Goal: Task Accomplishment & Management: Use online tool/utility

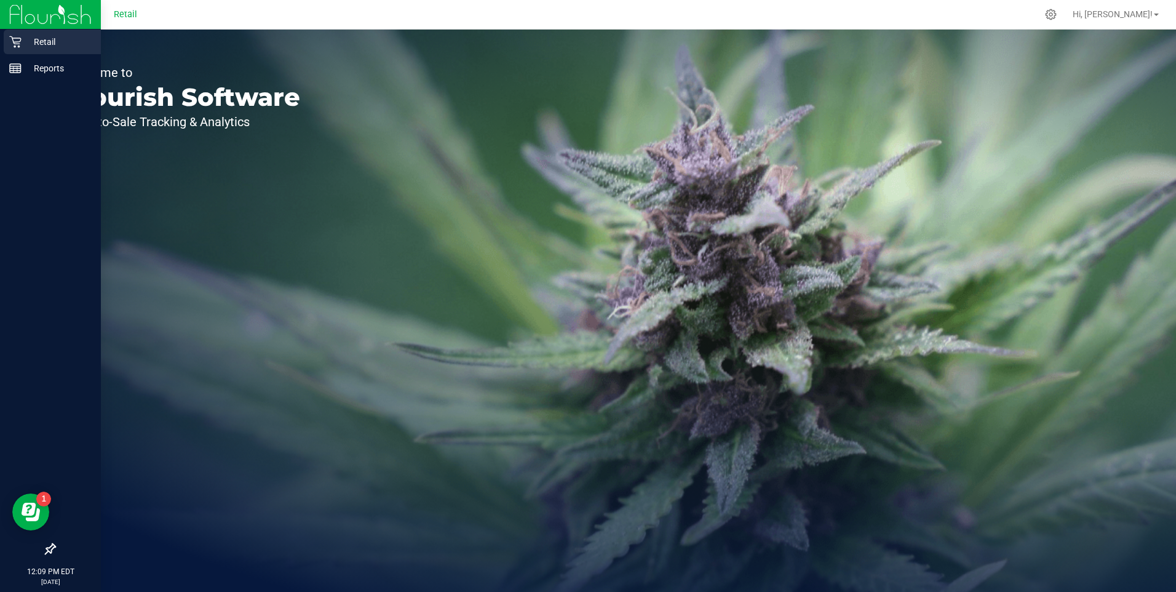
click at [44, 44] on p "Retail" at bounding box center [59, 41] width 74 height 15
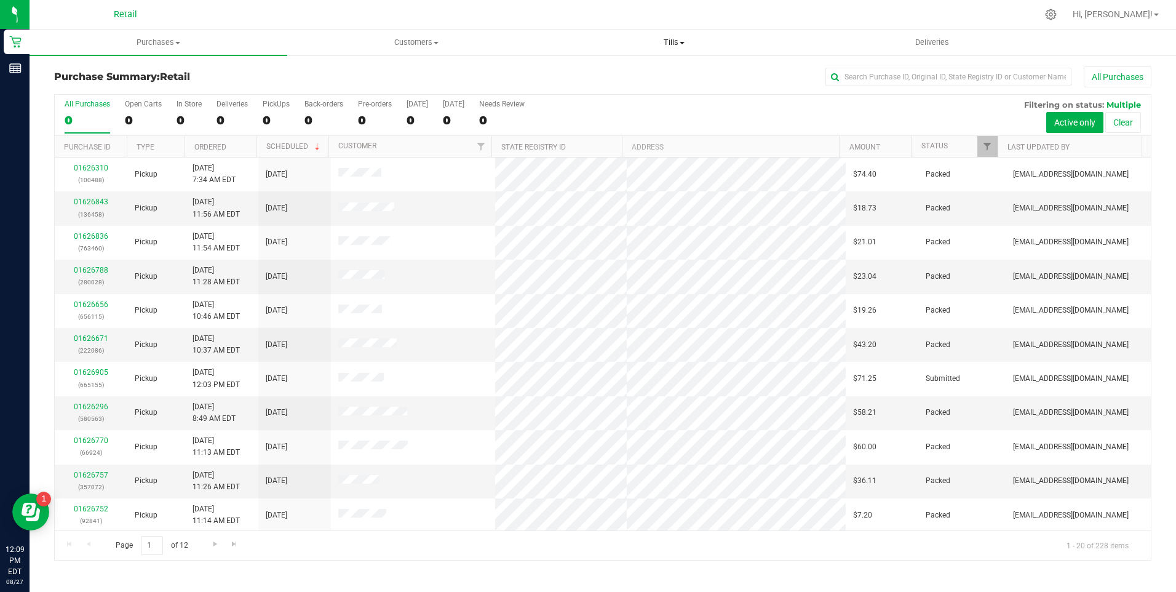
click at [683, 42] on span at bounding box center [682, 43] width 5 height 2
click at [616, 74] on span "Manage tills" at bounding box center [587, 74] width 83 height 10
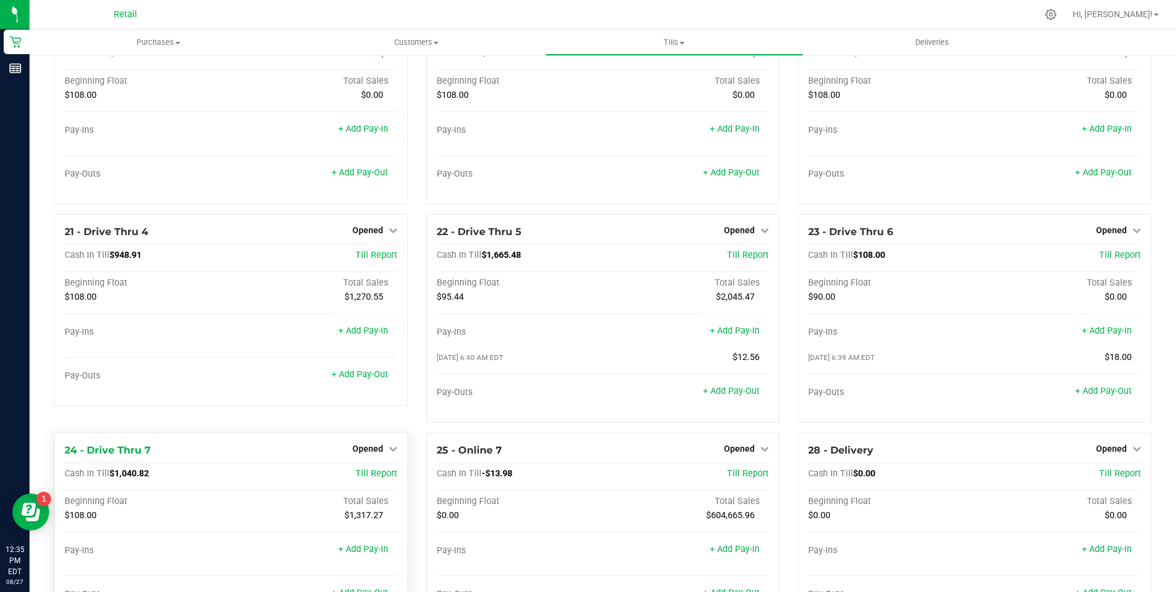
scroll to position [1219, 0]
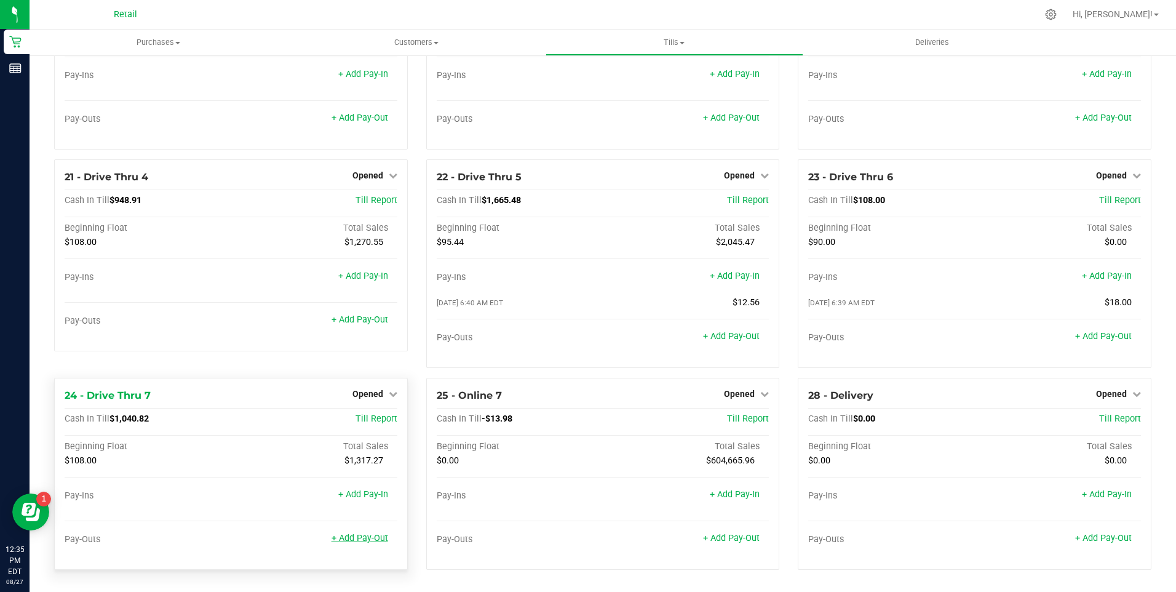
click at [372, 541] on link "+ Add Pay-Out" at bounding box center [360, 538] width 57 height 10
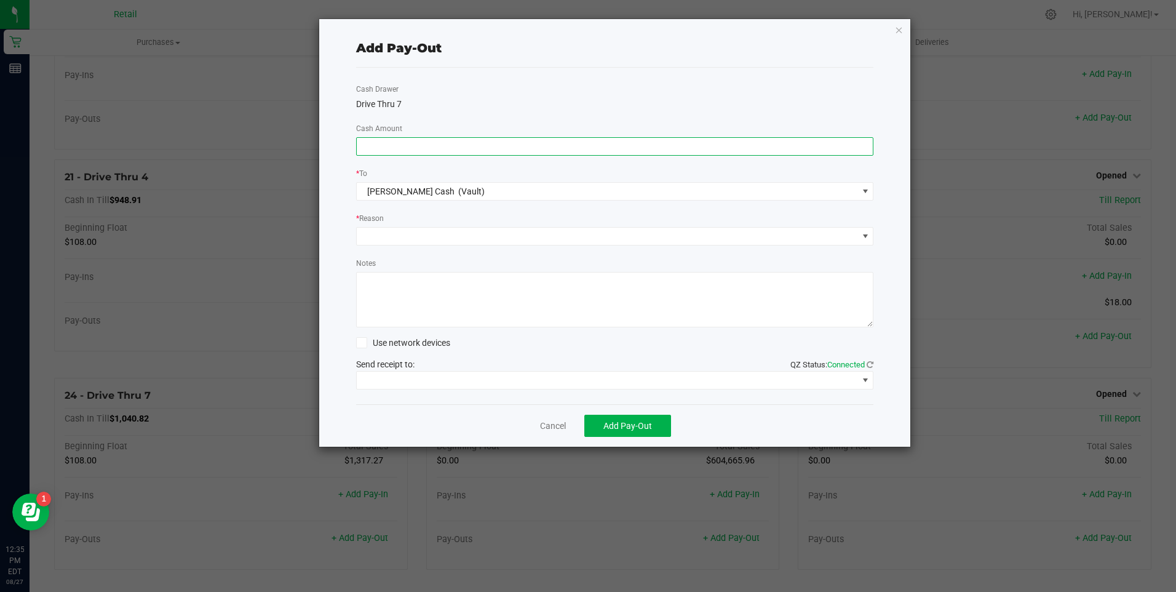
click at [420, 148] on input at bounding box center [615, 146] width 517 height 17
type input "$960.00"
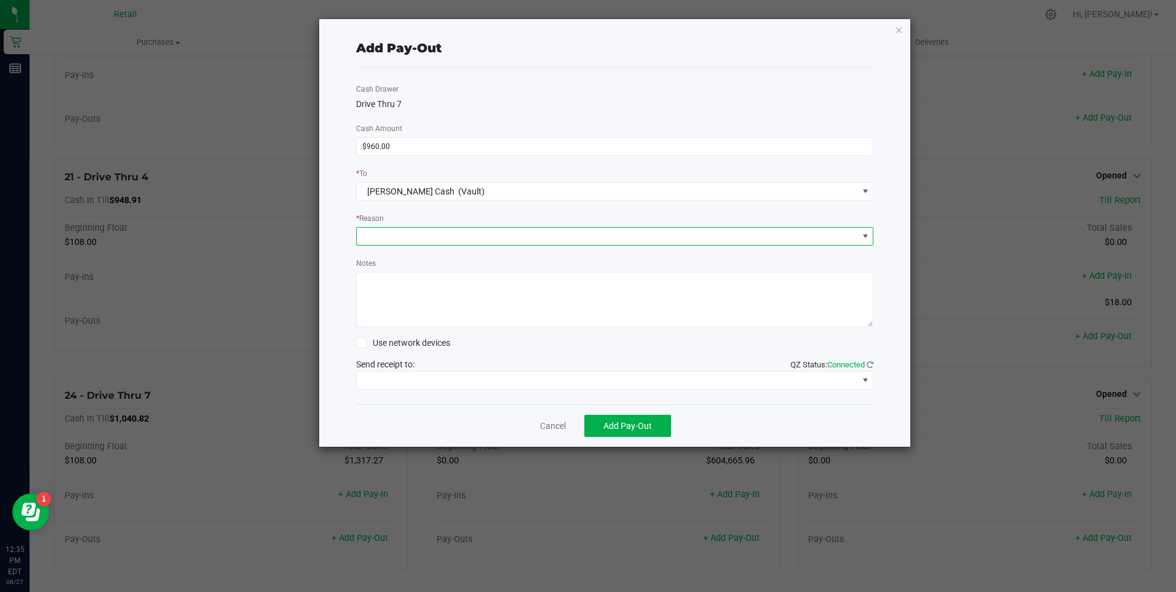
click at [410, 244] on span at bounding box center [607, 236] width 501 height 17
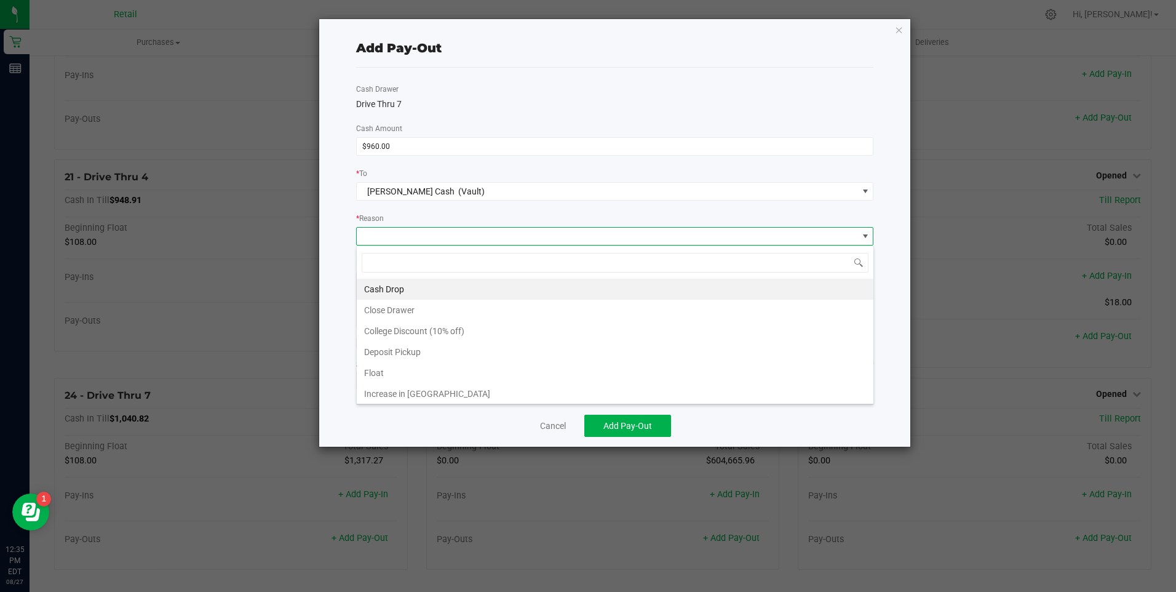
scroll to position [18, 517]
click at [385, 190] on span "[PERSON_NAME] Cash" at bounding box center [410, 191] width 87 height 10
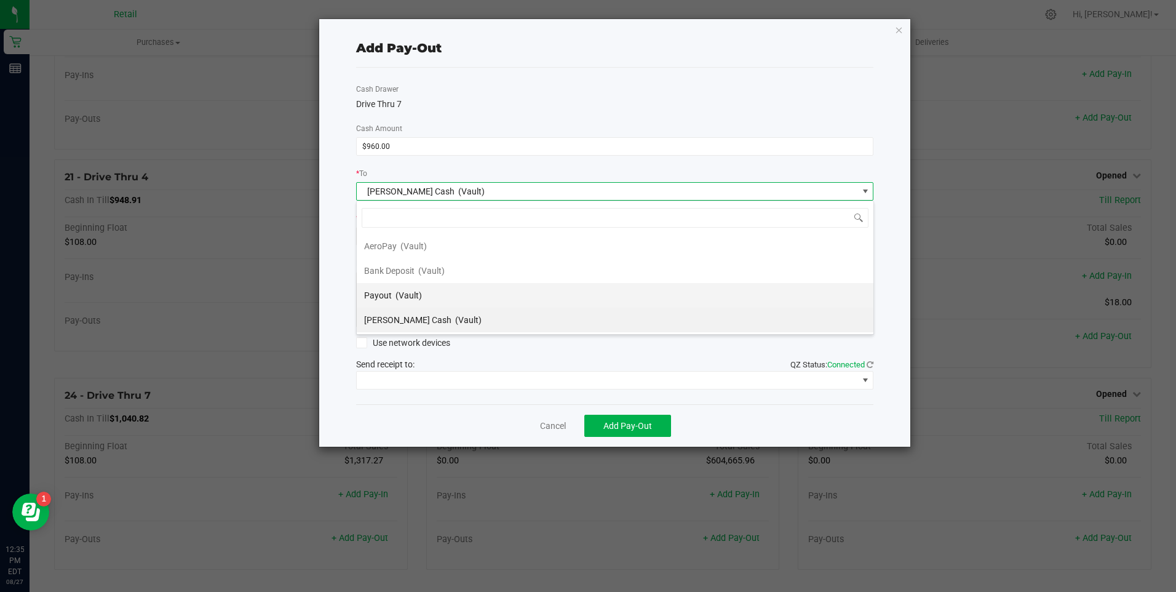
click at [374, 300] on span "Payout" at bounding box center [378, 295] width 28 height 10
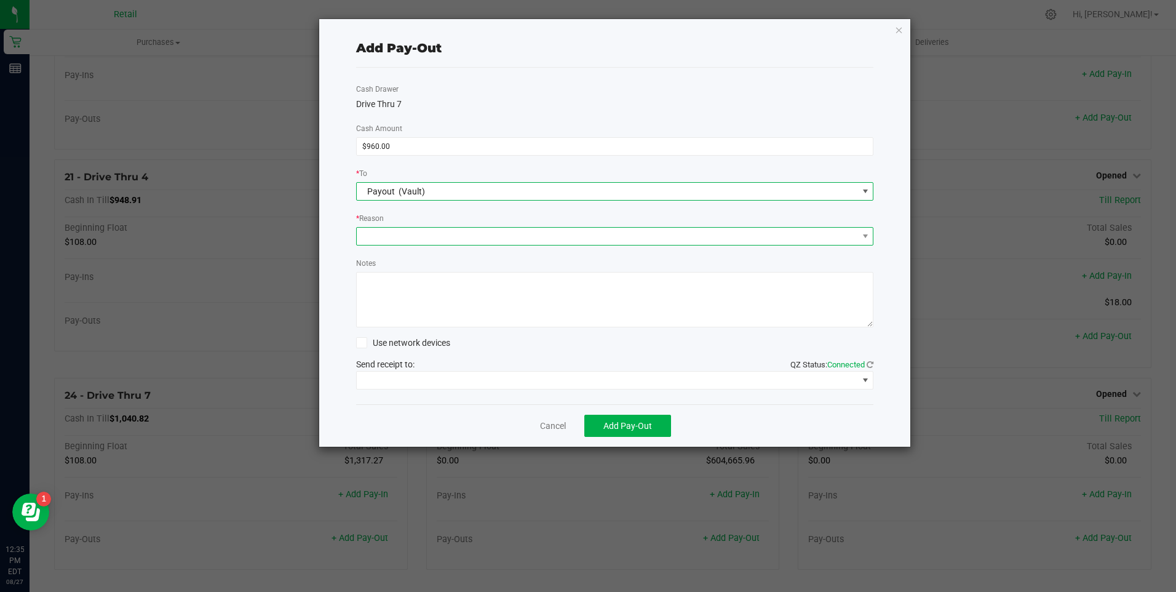
click at [387, 238] on span at bounding box center [607, 236] width 501 height 17
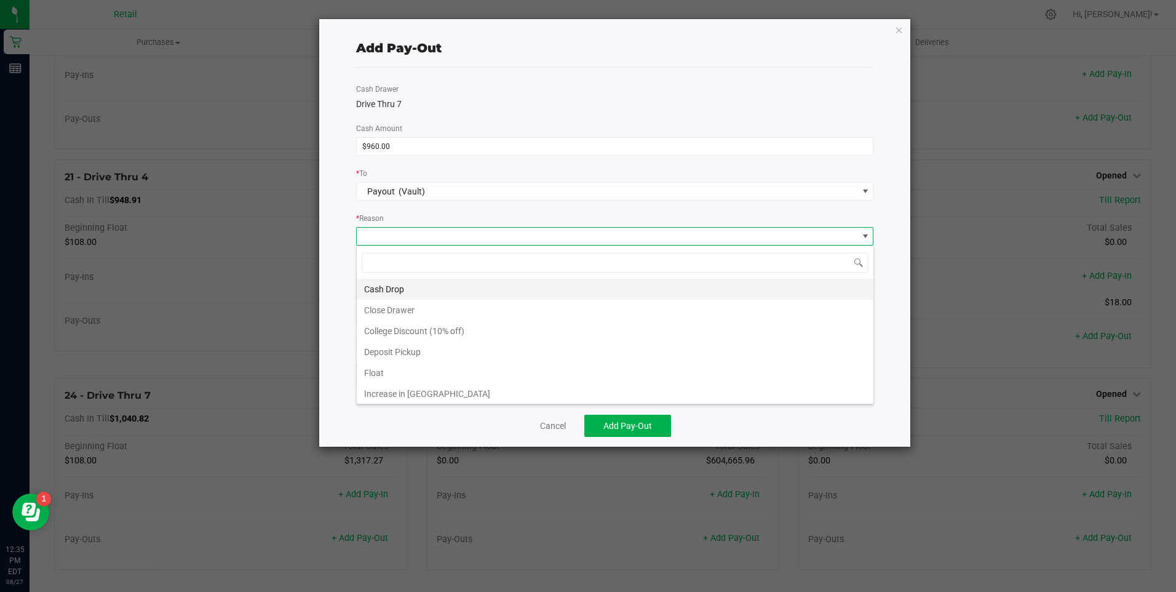
drag, startPoint x: 385, startPoint y: 287, endPoint x: 389, endPoint y: 282, distance: 6.5
click at [386, 287] on li "Cash Drop" at bounding box center [615, 289] width 517 height 21
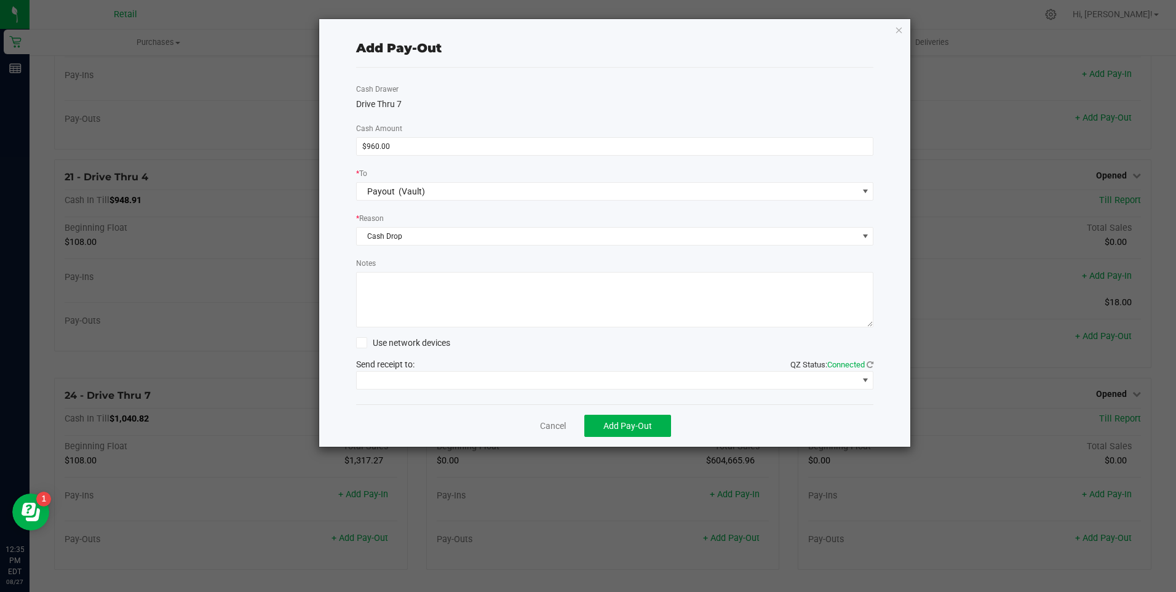
click at [391, 281] on textarea "Notes" at bounding box center [615, 299] width 518 height 55
type textarea "w"
click at [626, 425] on span "Add Pay-Out" at bounding box center [627, 426] width 49 height 10
click at [542, 421] on link "Dismiss" at bounding box center [549, 426] width 30 height 13
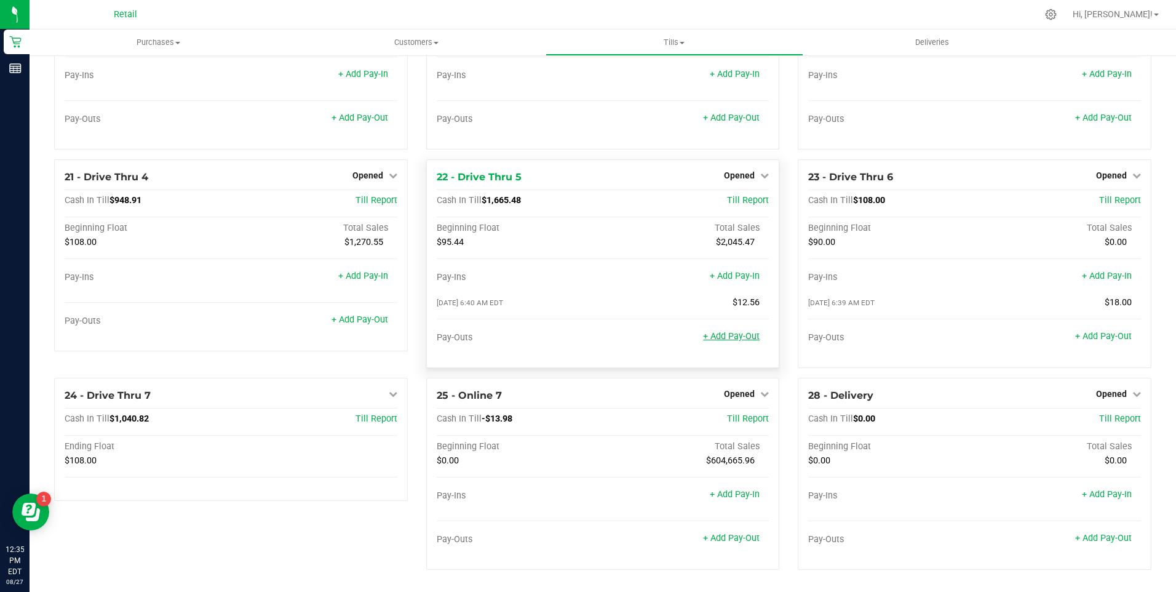
click at [730, 336] on link "+ Add Pay-Out" at bounding box center [731, 336] width 57 height 10
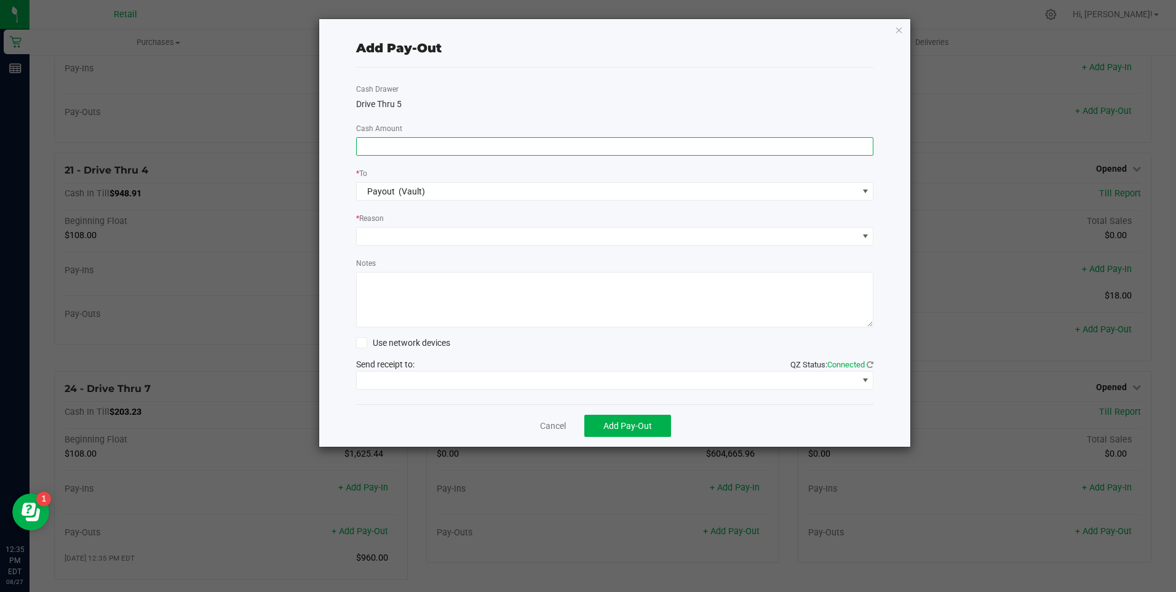
click at [421, 143] on input at bounding box center [615, 146] width 517 height 17
type input "$1,580.00"
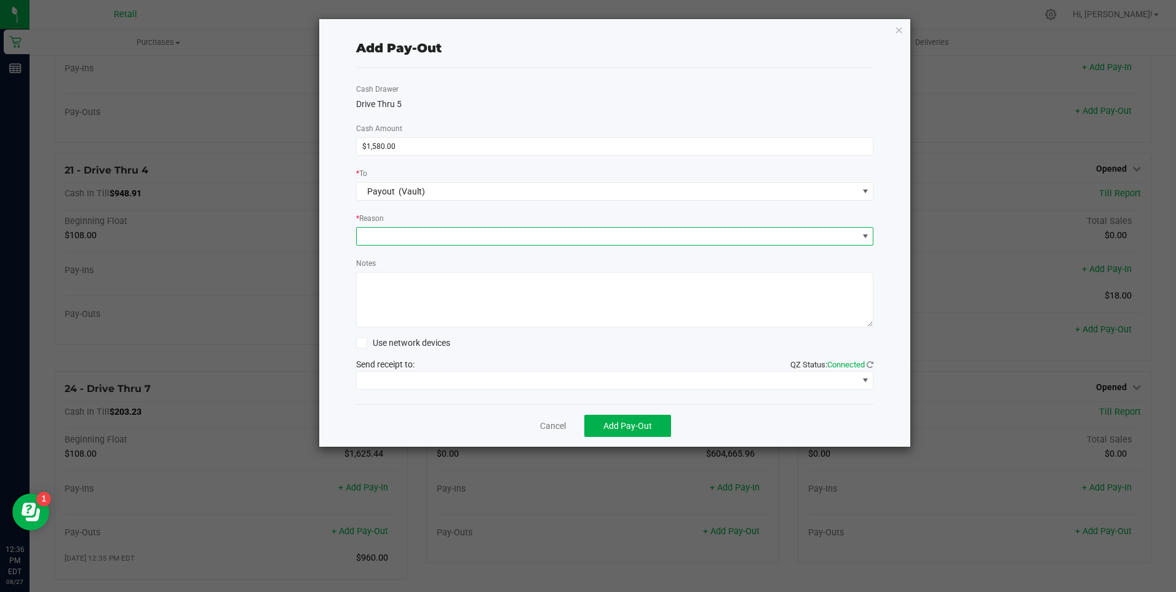
click at [375, 244] on span at bounding box center [607, 236] width 501 height 17
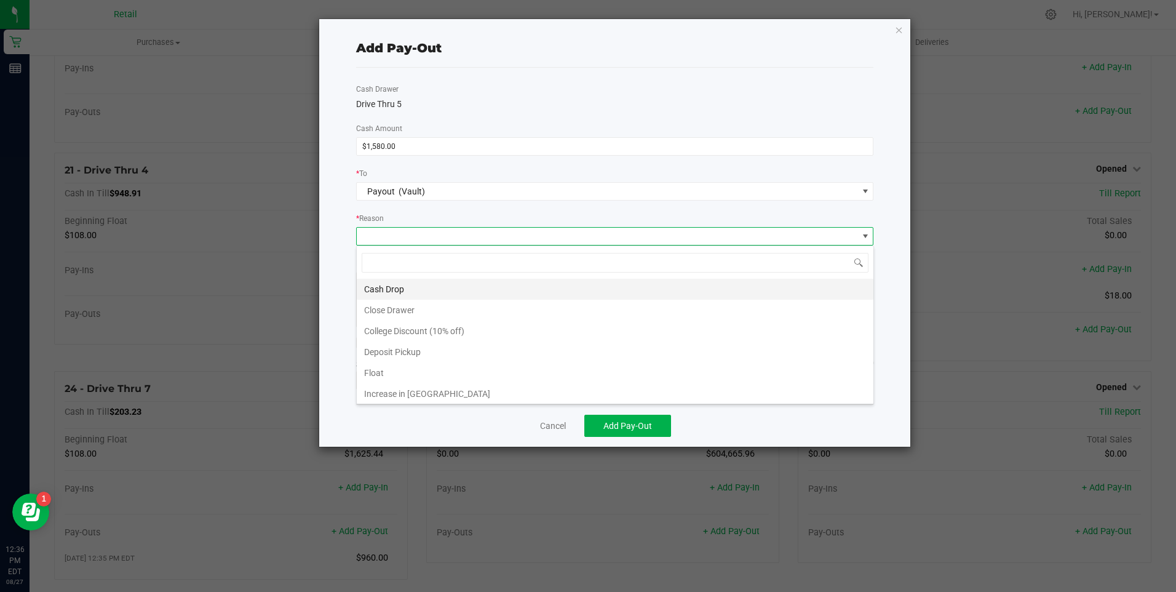
click at [388, 290] on li "Cash Drop" at bounding box center [615, 289] width 517 height 21
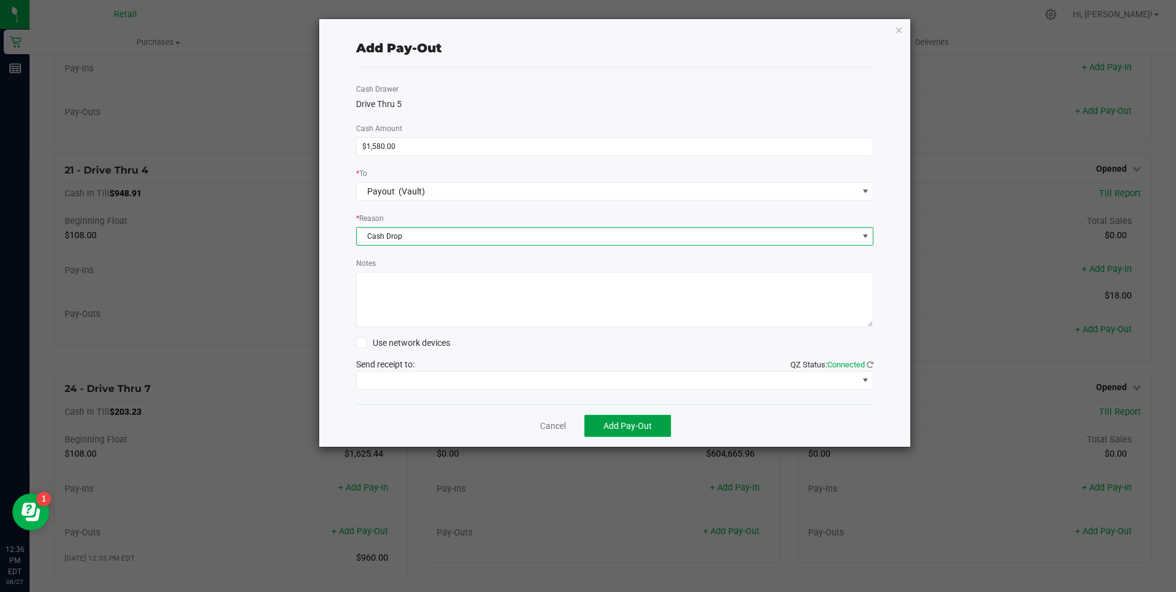
click at [608, 423] on span "Add Pay-Out" at bounding box center [627, 426] width 49 height 10
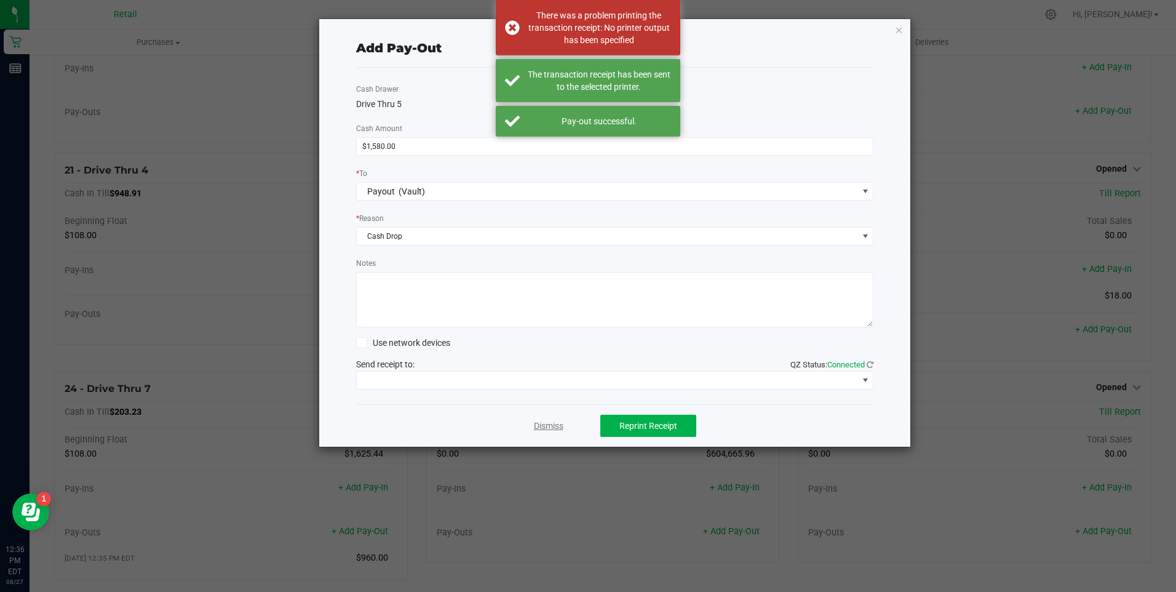
click at [543, 431] on link "Dismiss" at bounding box center [549, 426] width 30 height 13
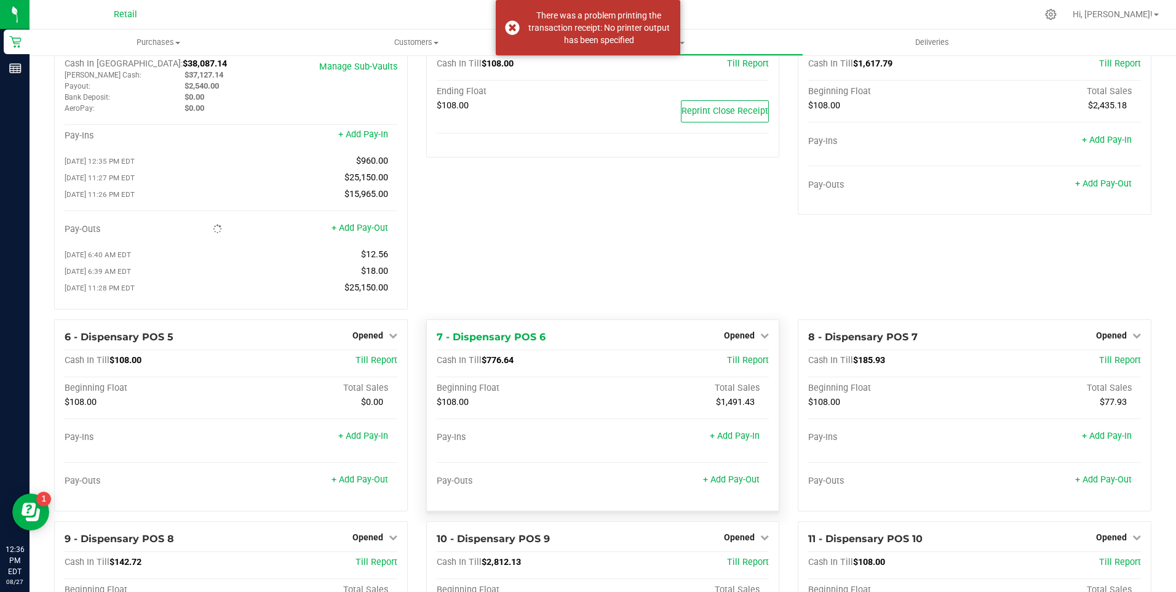
scroll to position [0, 0]
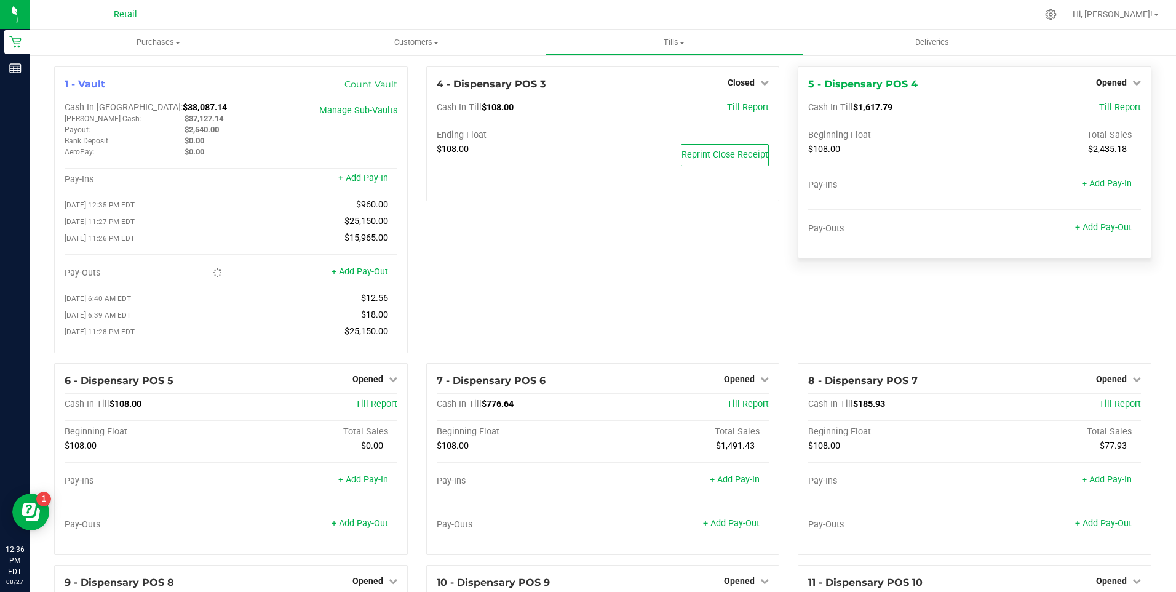
click at [1097, 229] on link "+ Add Pay-Out" at bounding box center [1103, 227] width 57 height 10
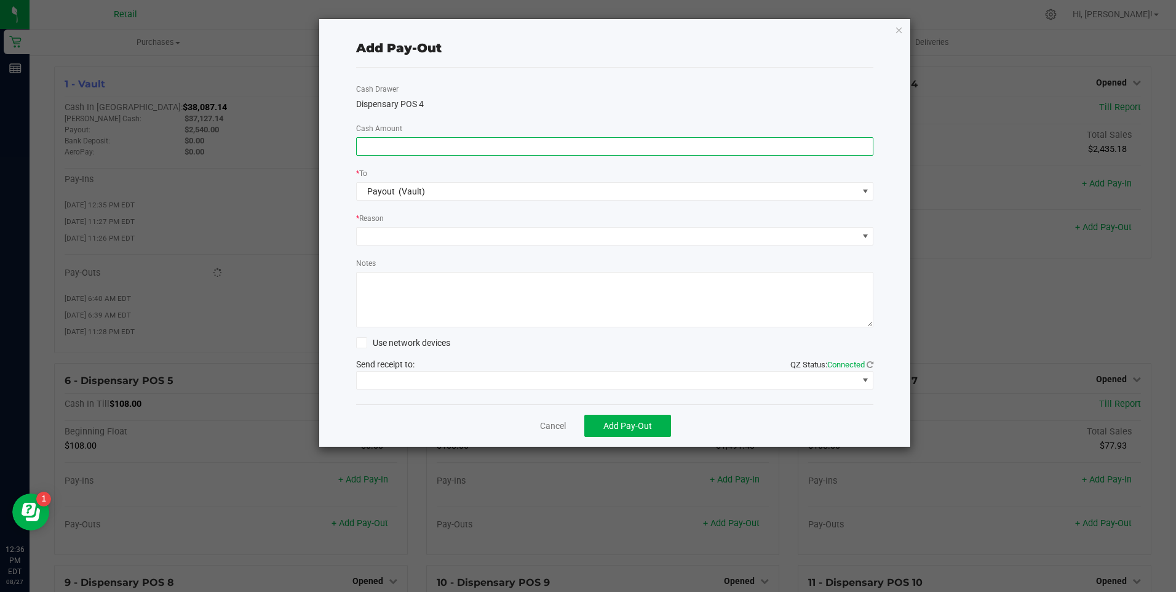
click at [532, 140] on input at bounding box center [615, 146] width 517 height 17
type input "$1,420.00"
click at [480, 231] on span at bounding box center [607, 236] width 501 height 17
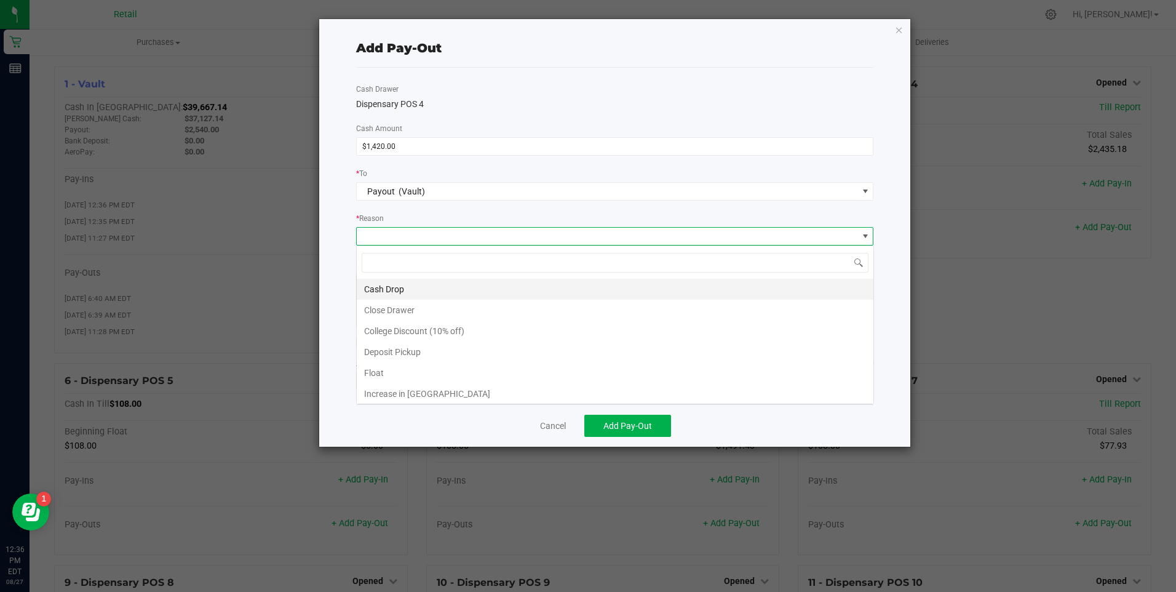
scroll to position [18, 517]
click at [397, 286] on li "Cash Drop" at bounding box center [615, 289] width 517 height 21
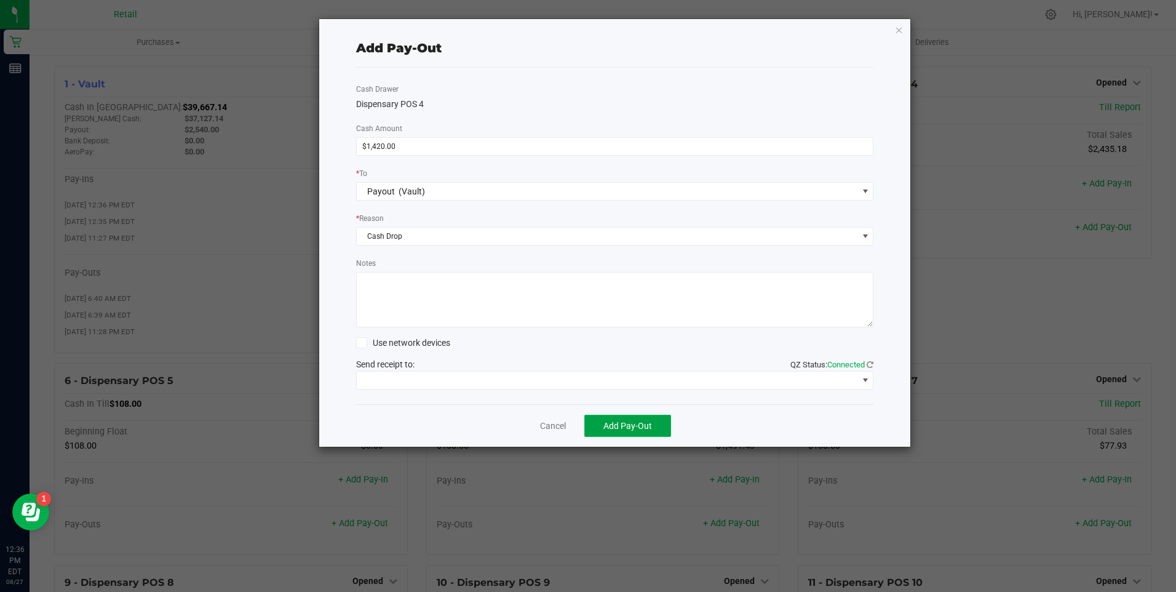
click at [642, 423] on span "Add Pay-Out" at bounding box center [627, 426] width 49 height 10
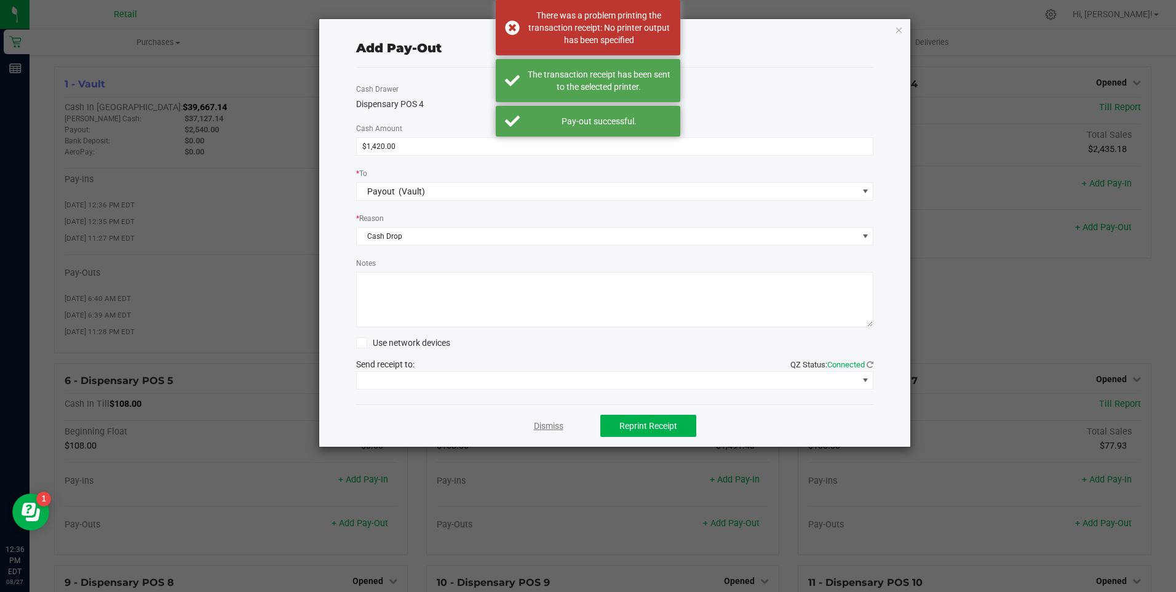
click at [538, 425] on link "Dismiss" at bounding box center [549, 426] width 30 height 13
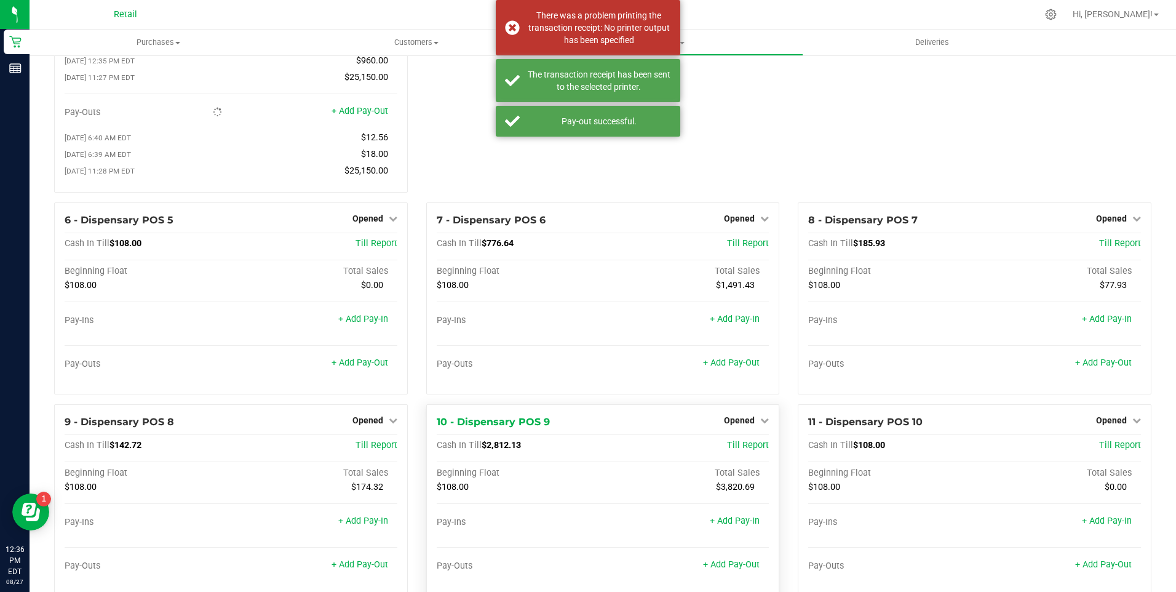
scroll to position [369, 0]
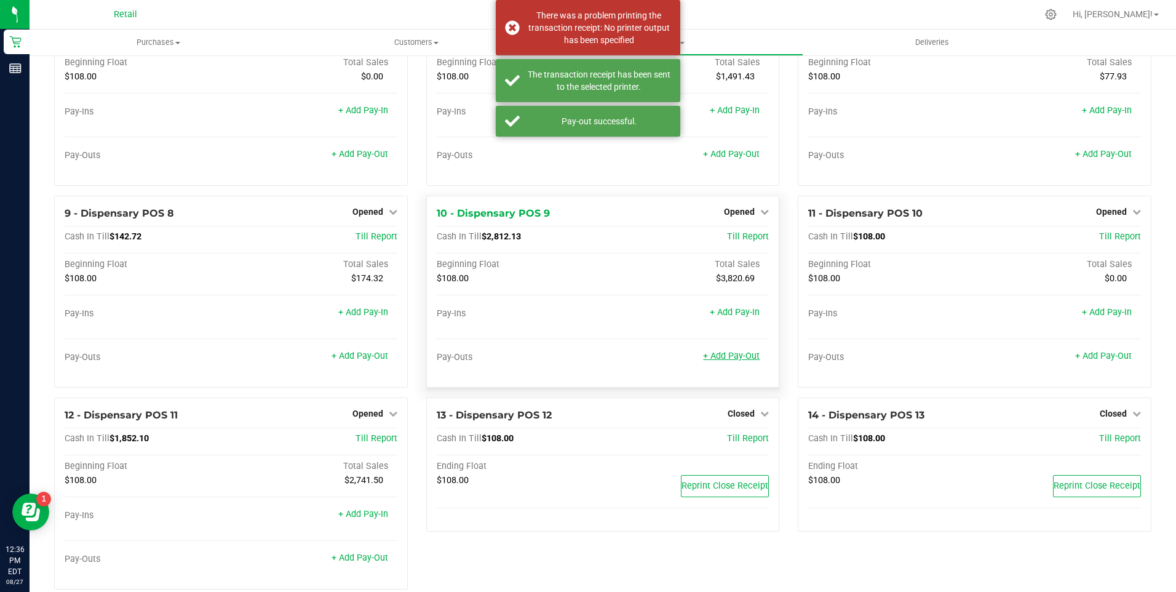
click at [727, 361] on link "+ Add Pay-Out" at bounding box center [731, 356] width 57 height 10
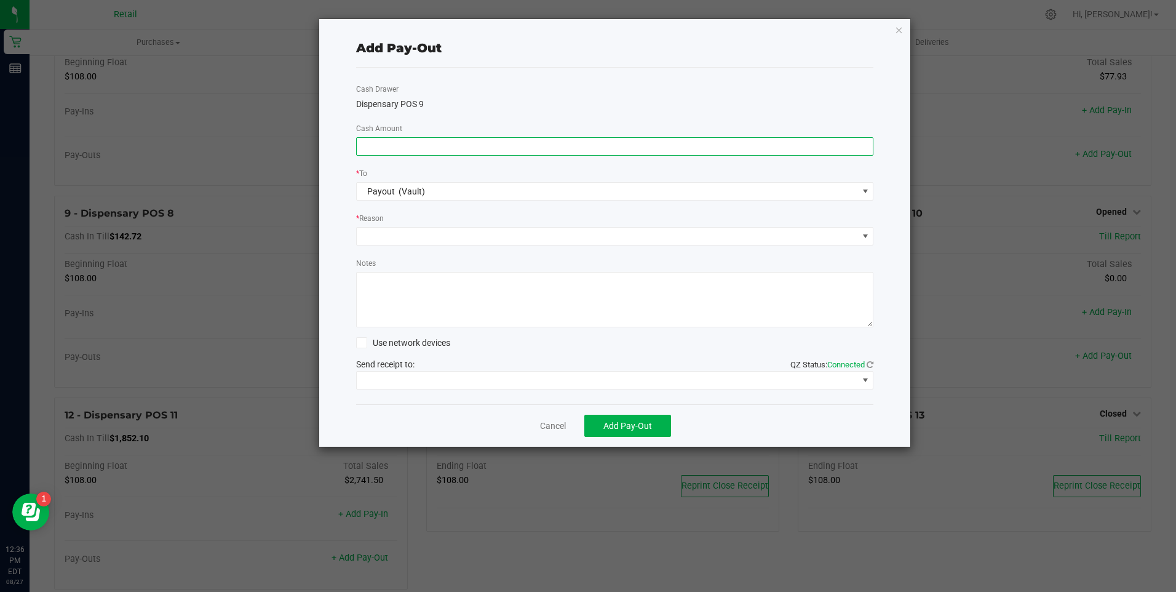
click at [465, 144] on input at bounding box center [615, 146] width 517 height 17
type input "$2,590.00"
click at [452, 241] on span at bounding box center [607, 236] width 501 height 17
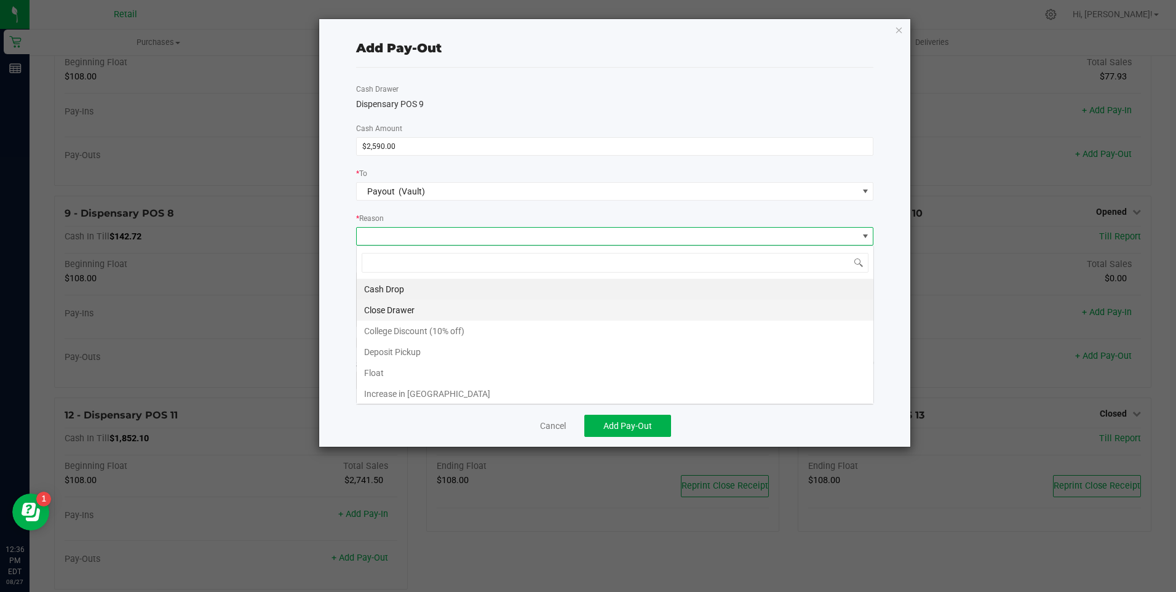
scroll to position [18, 517]
click at [384, 290] on li "Cash Drop" at bounding box center [615, 289] width 517 height 21
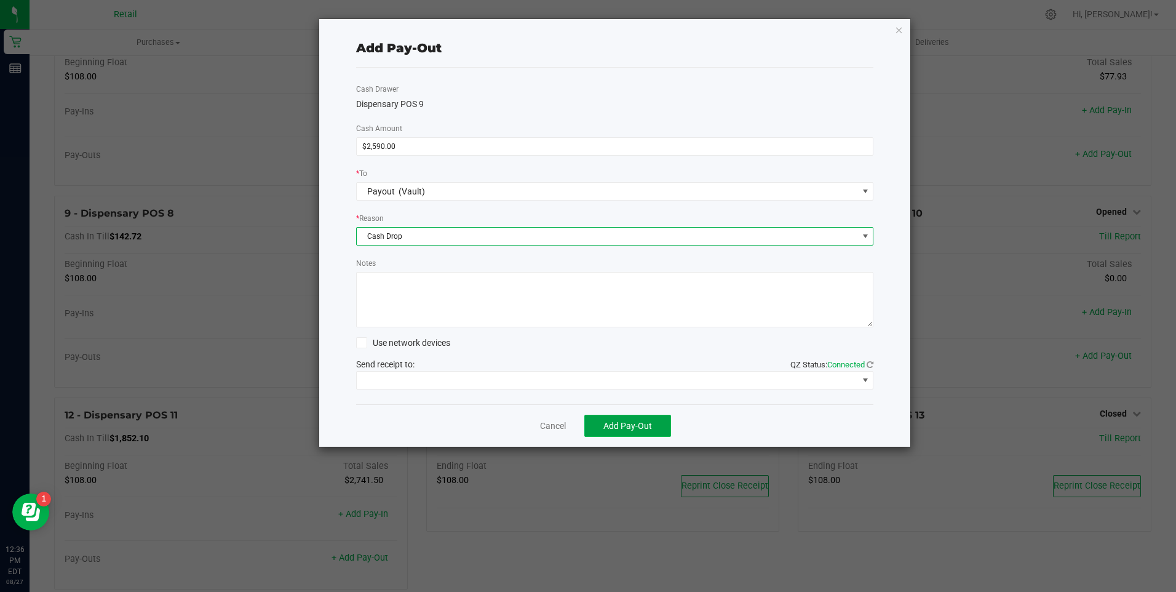
click at [612, 421] on span "Add Pay-Out" at bounding box center [627, 426] width 49 height 10
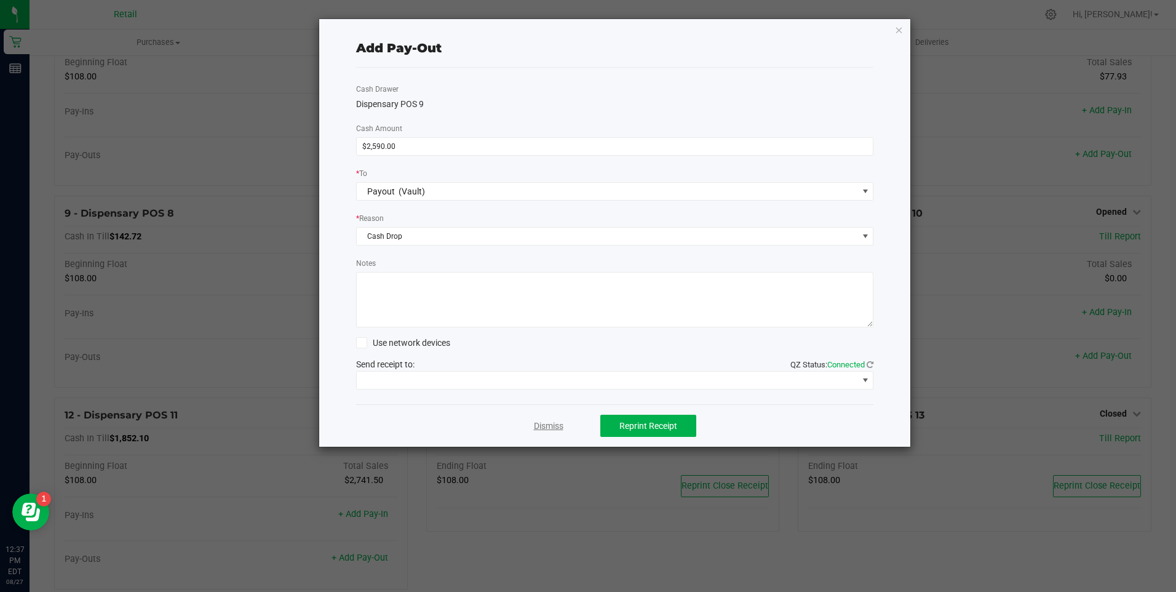
click at [555, 424] on link "Dismiss" at bounding box center [549, 426] width 30 height 13
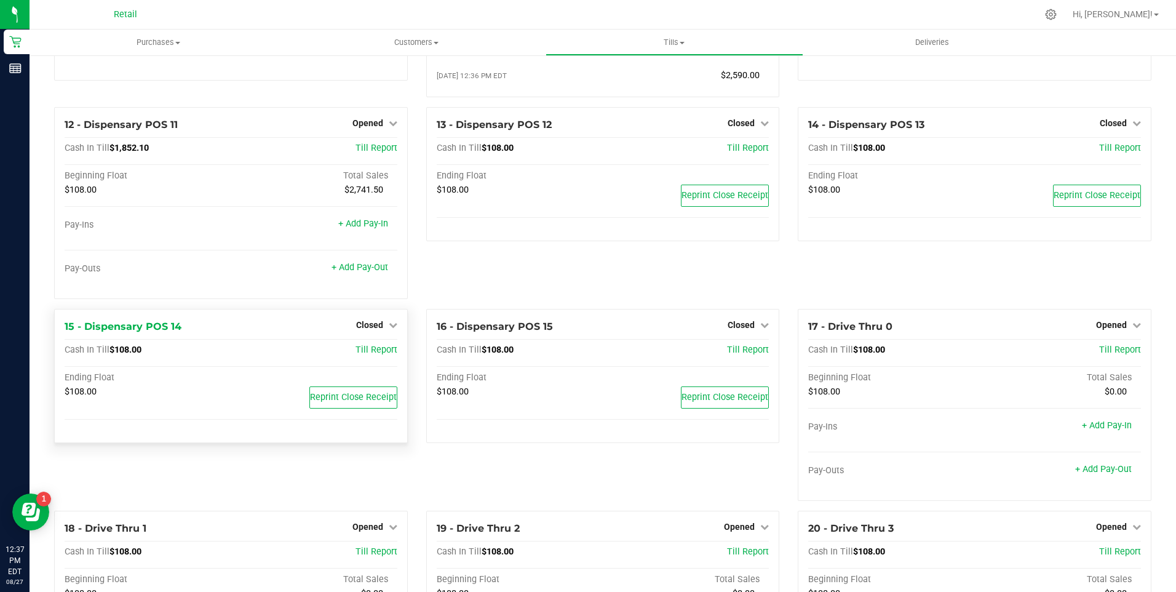
scroll to position [677, 0]
click at [371, 272] on link "+ Add Pay-Out" at bounding box center [360, 266] width 57 height 10
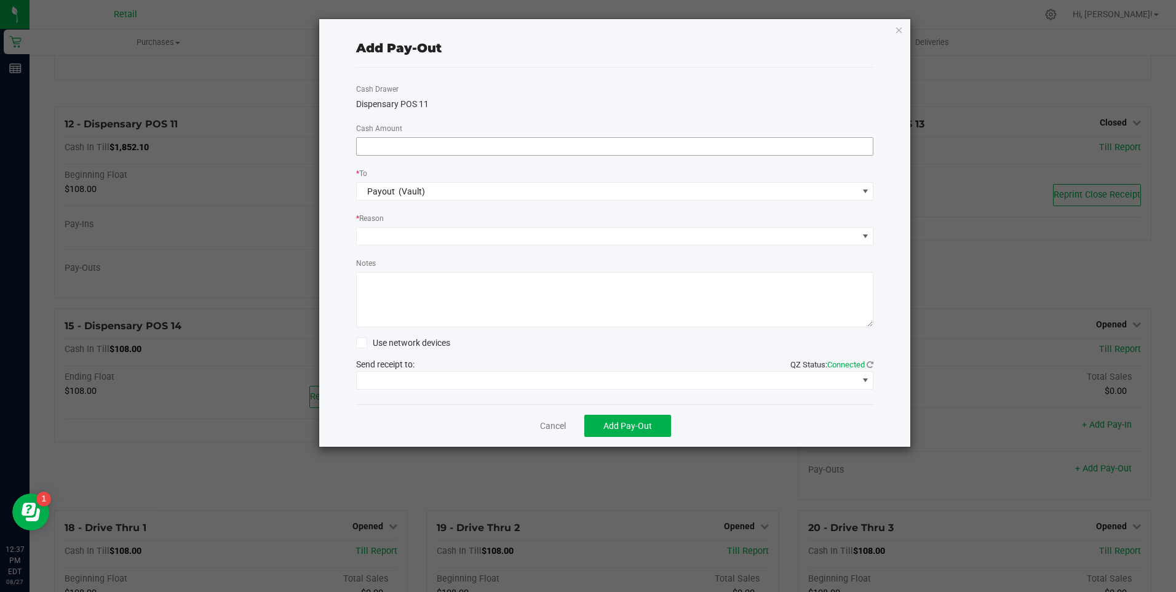
click at [389, 148] on input at bounding box center [615, 146] width 517 height 17
type input "$1,900.00"
click at [381, 236] on span at bounding box center [607, 236] width 501 height 17
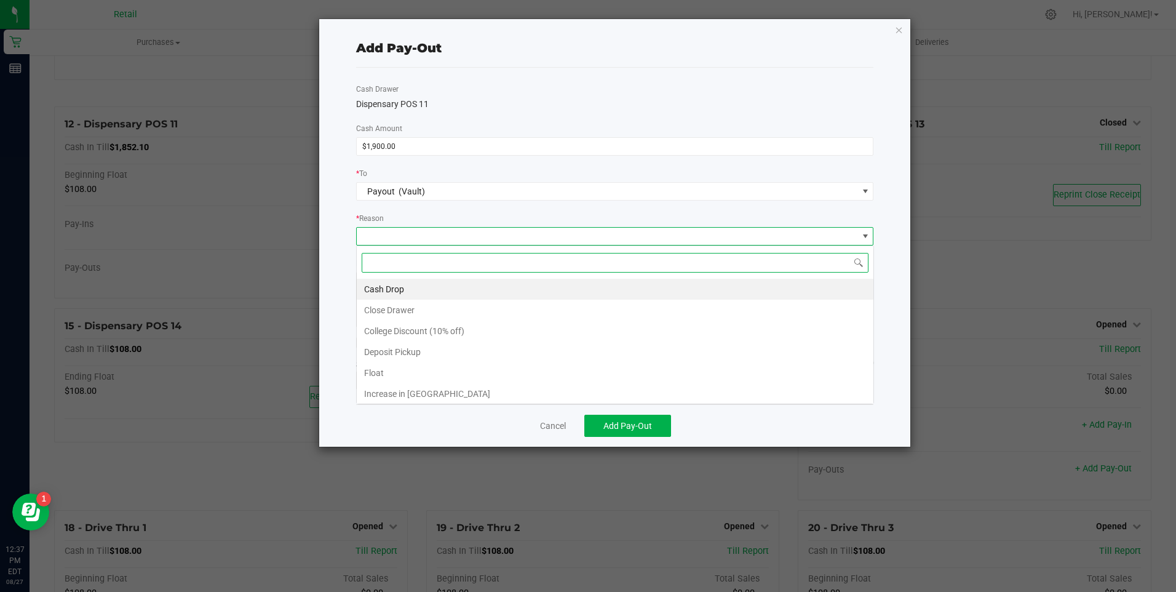
scroll to position [18, 517]
click at [382, 288] on li "Cash Drop" at bounding box center [615, 289] width 517 height 21
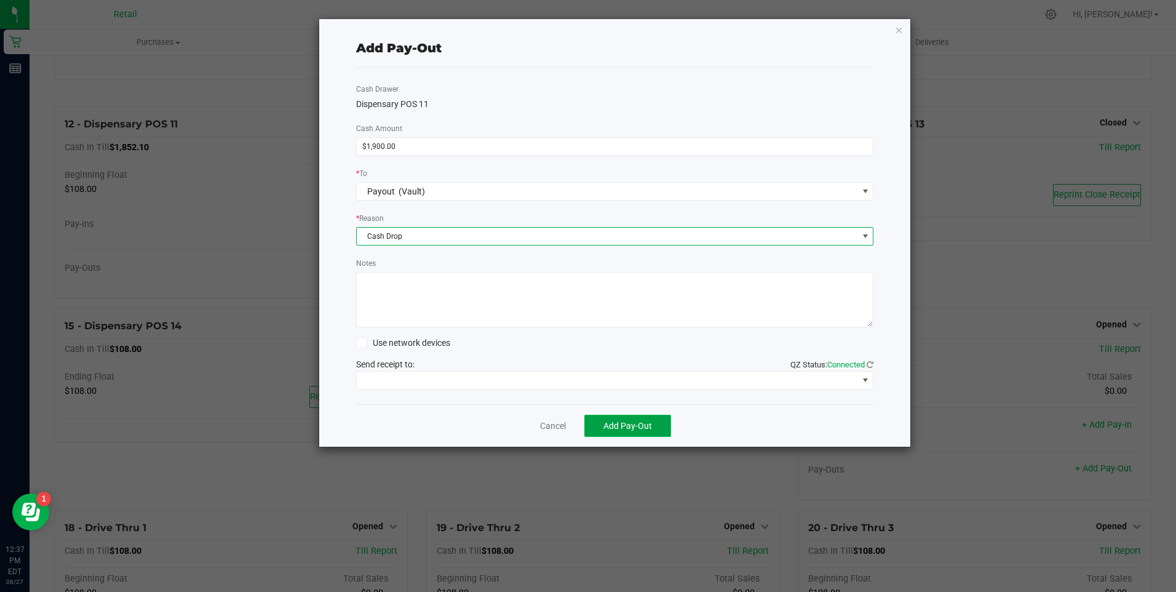
click at [624, 425] on span "Add Pay-Out" at bounding box center [627, 426] width 49 height 10
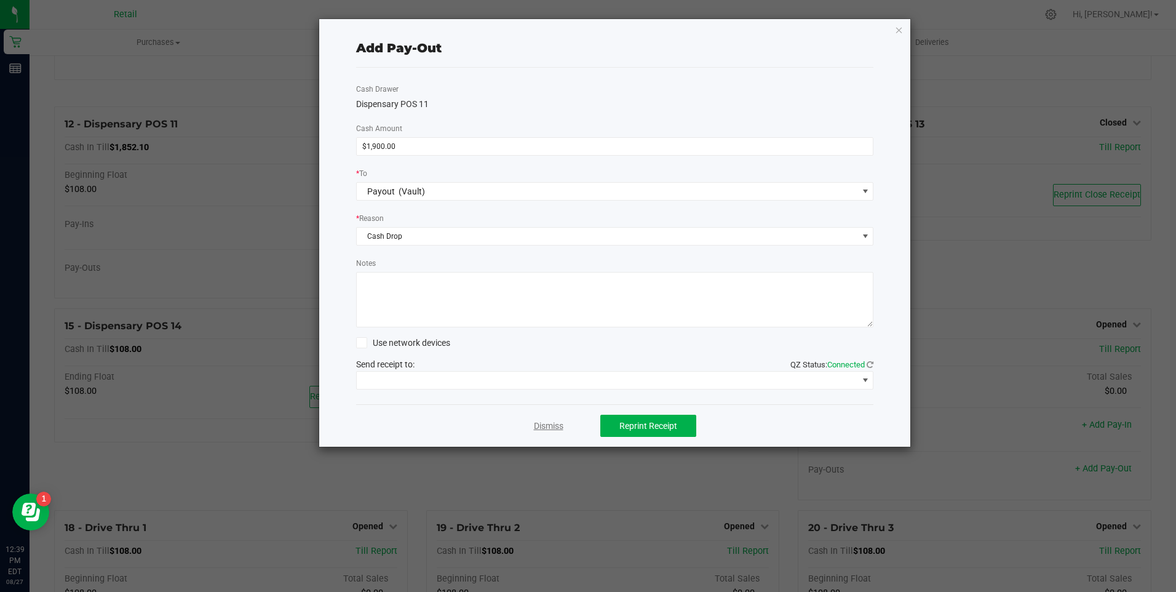
click at [547, 424] on link "Dismiss" at bounding box center [549, 426] width 30 height 13
